Goal: Navigation & Orientation: Find specific page/section

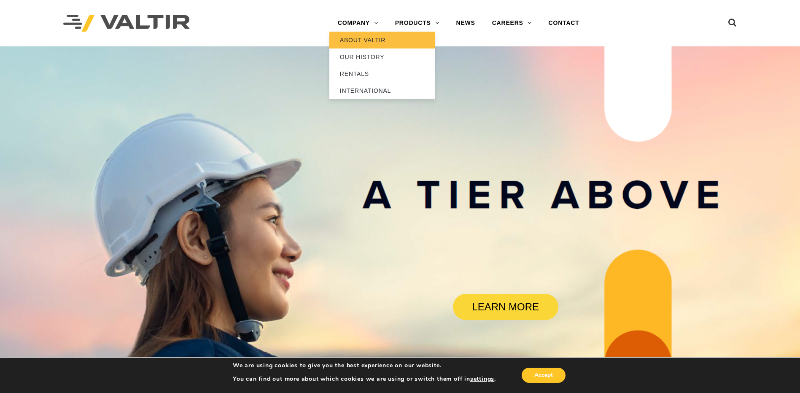
click at [344, 37] on link "ABOUT VALTIR" at bounding box center [381, 40] width 105 height 17
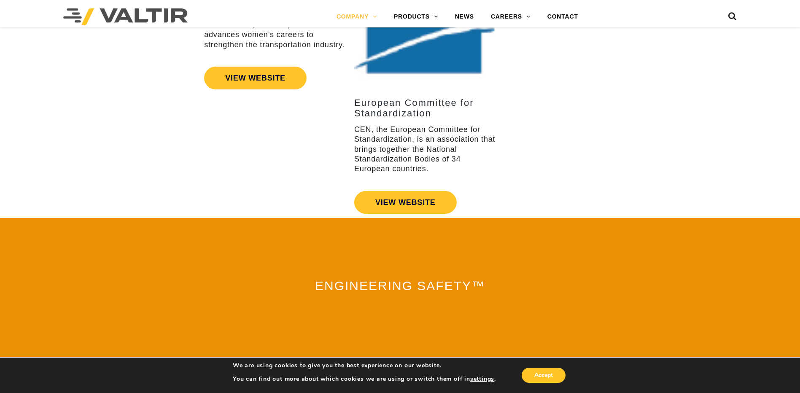
scroll to position [1858, 0]
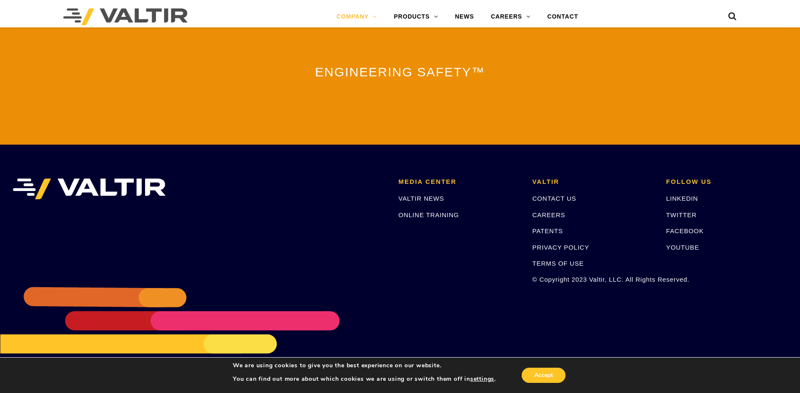
click at [229, 244] on li at bounding box center [199, 230] width 386 height 105
click at [529, 24] on link "CAREERS" at bounding box center [510, 16] width 57 height 17
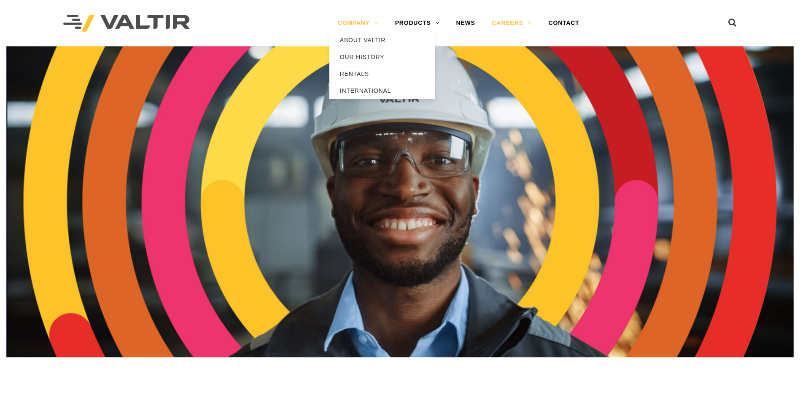
click at [365, 22] on link "COMPANY" at bounding box center [357, 23] width 57 height 17
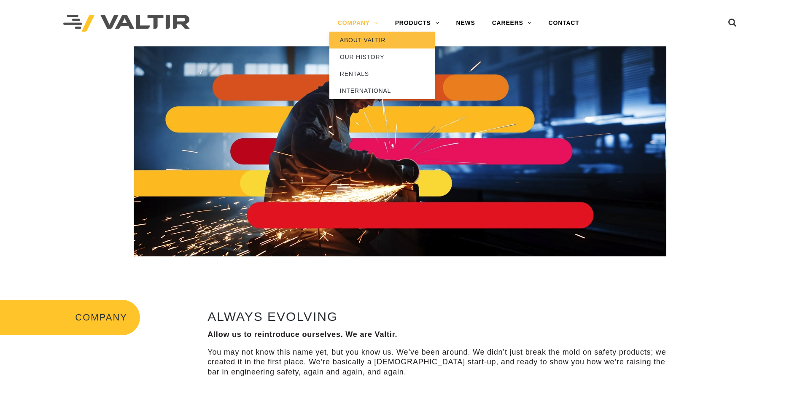
click at [360, 37] on link "ABOUT VALTIR" at bounding box center [381, 40] width 105 height 17
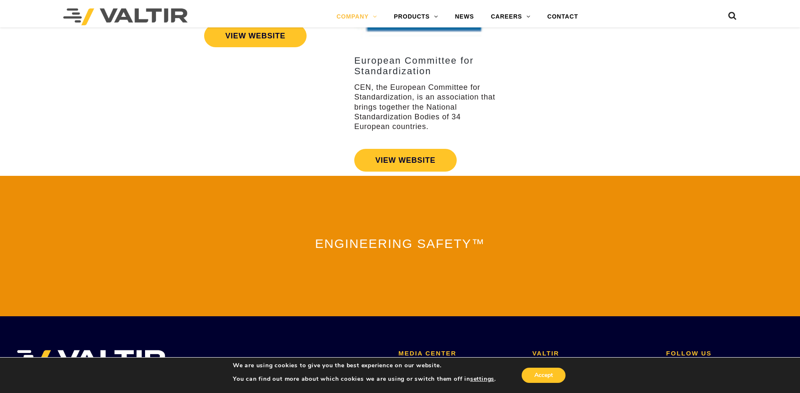
scroll to position [1858, 0]
